Goal: Transaction & Acquisition: Purchase product/service

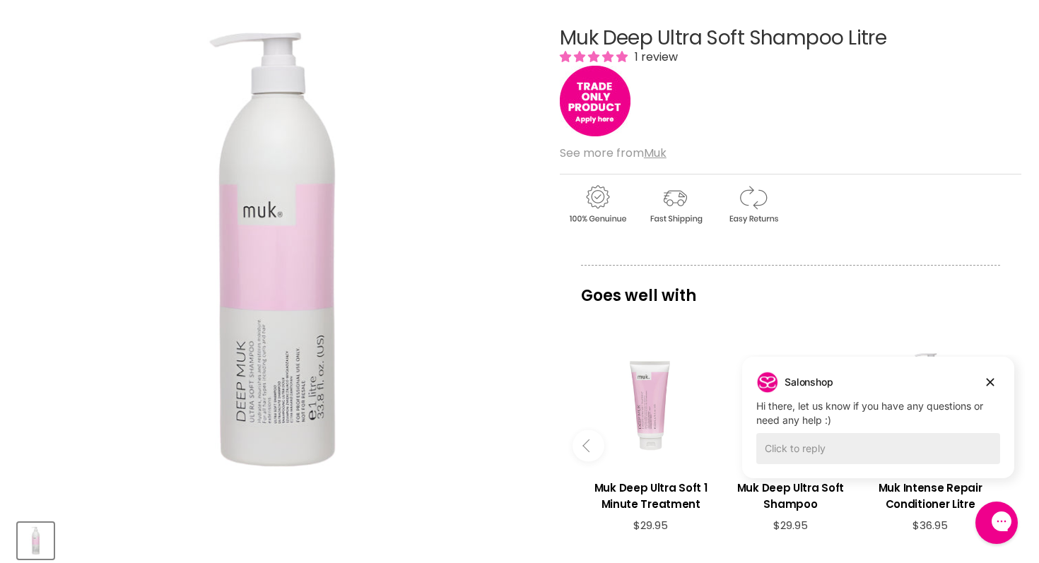
scroll to position [223, 0]
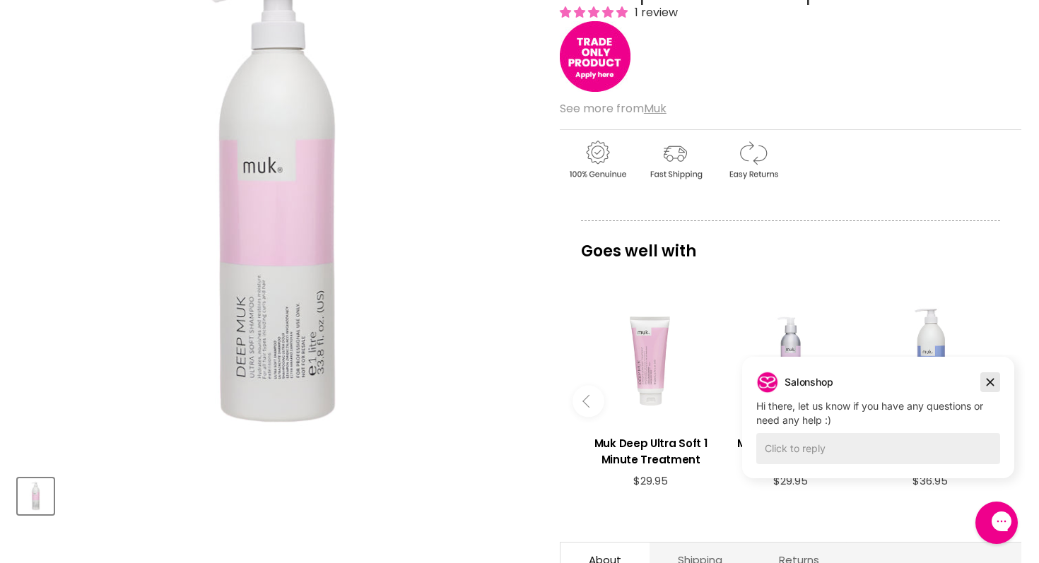
click at [994, 379] on icon "Dismiss campaign" at bounding box center [990, 382] width 14 height 17
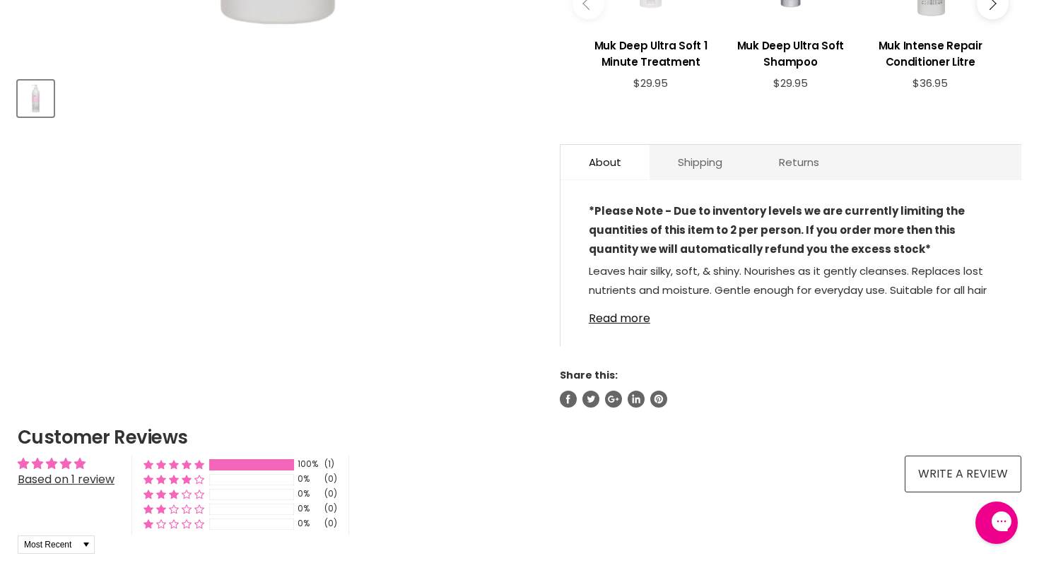
scroll to position [0, 0]
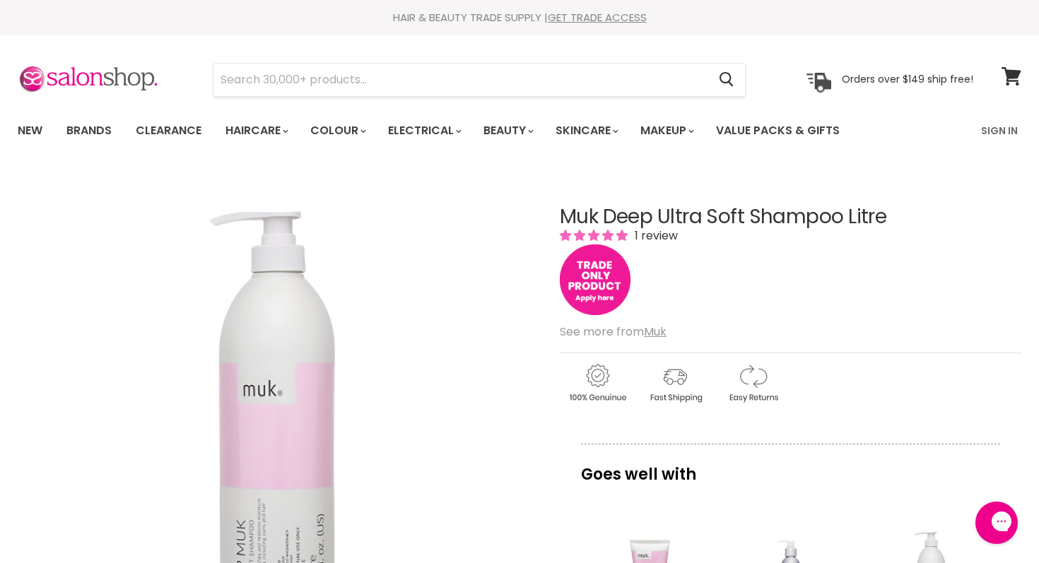
click at [594, 281] on img "Main content" at bounding box center [595, 280] width 71 height 71
